Goal: Task Accomplishment & Management: Use online tool/utility

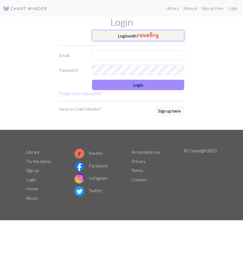
click at [138, 33] on img "button" at bounding box center [147, 35] width 21 height 7
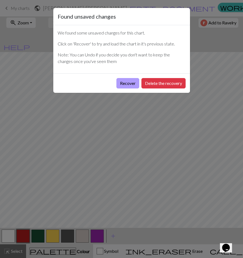
click at [130, 80] on button "Recover" at bounding box center [127, 83] width 23 height 10
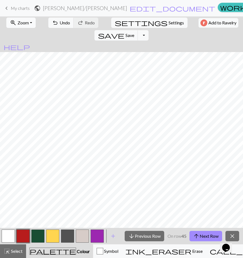
click at [21, 22] on span "Zoom" at bounding box center [23, 22] width 11 height 5
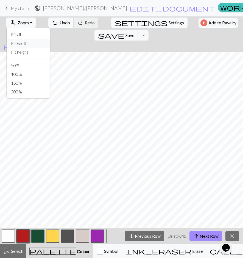
click at [32, 43] on button "Fit width" at bounding box center [28, 43] width 43 height 9
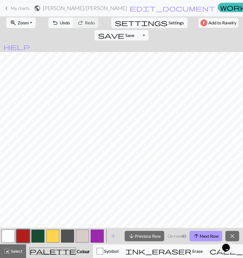
click at [208, 236] on button "arrow_upward Next Row" at bounding box center [205, 236] width 33 height 10
click at [209, 236] on button "arrow_upward Next Row" at bounding box center [205, 236] width 33 height 10
click at [213, 237] on button "arrow_upward Next Row" at bounding box center [205, 236] width 33 height 10
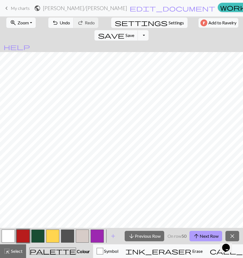
click at [213, 235] on button "arrow_upward Next Row" at bounding box center [205, 236] width 33 height 10
click at [215, 233] on button "arrow_upward Next Row" at bounding box center [205, 236] width 33 height 10
click at [201, 235] on button "arrow_upward Next Row" at bounding box center [205, 236] width 33 height 10
click at [200, 234] on button "arrow_upward Next Row" at bounding box center [205, 236] width 33 height 10
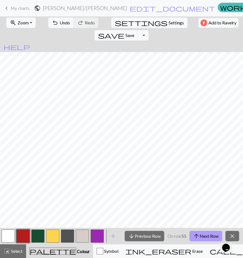
click at [200, 234] on button "arrow_upward Next Row" at bounding box center [205, 236] width 33 height 10
drag, startPoint x: 200, startPoint y: 234, endPoint x: 212, endPoint y: 235, distance: 12.5
click at [212, 235] on button "arrow_upward Next Row" at bounding box center [205, 236] width 33 height 10
